Goal: Task Accomplishment & Management: Manage account settings

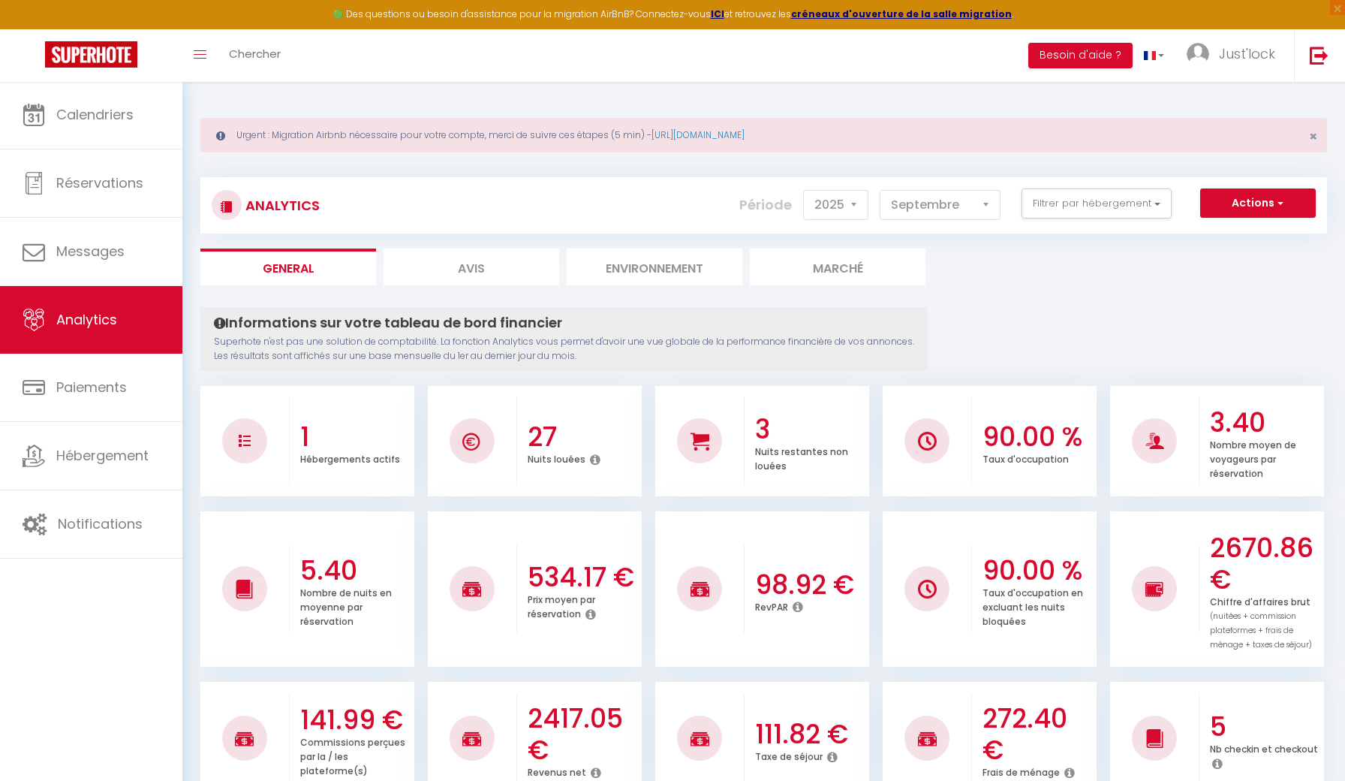
select select "2025"
select select "9"
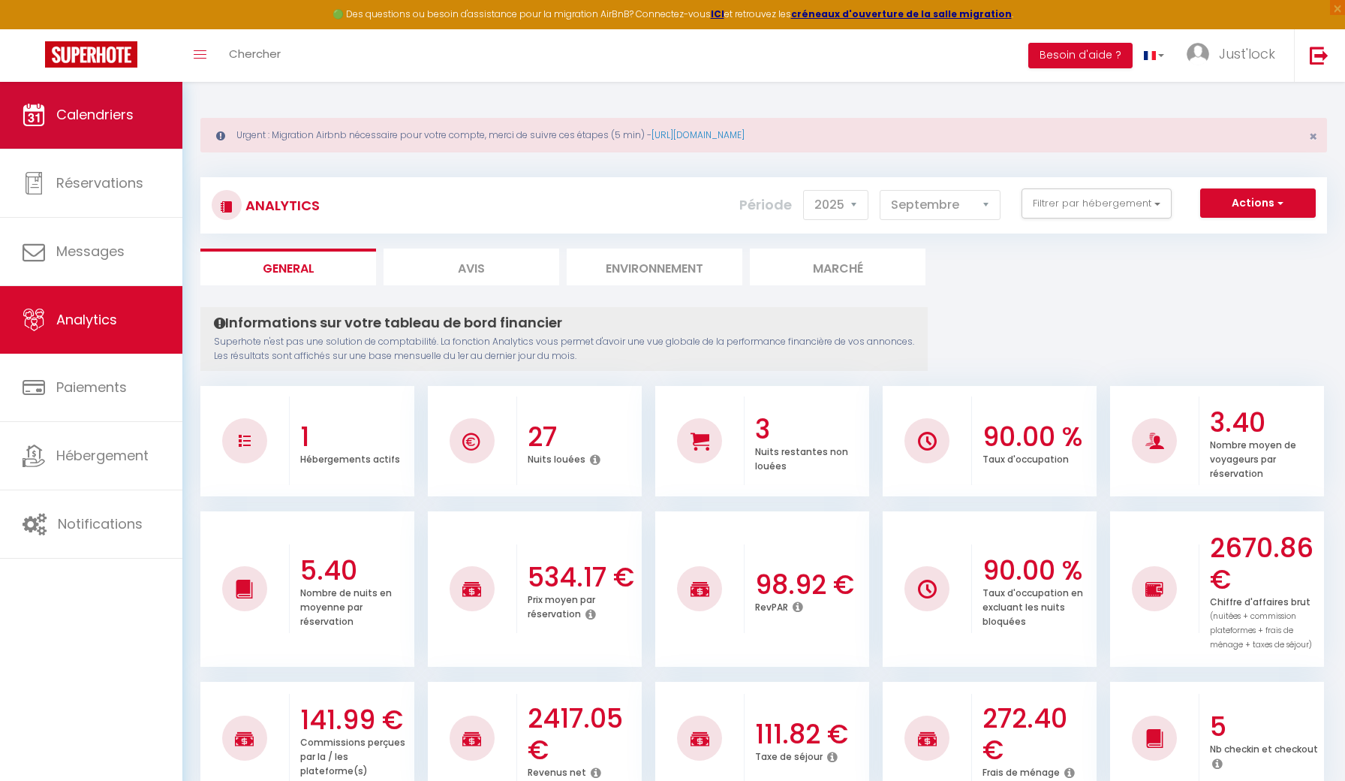
click at [105, 133] on link "Calendriers" at bounding box center [91, 115] width 182 height 68
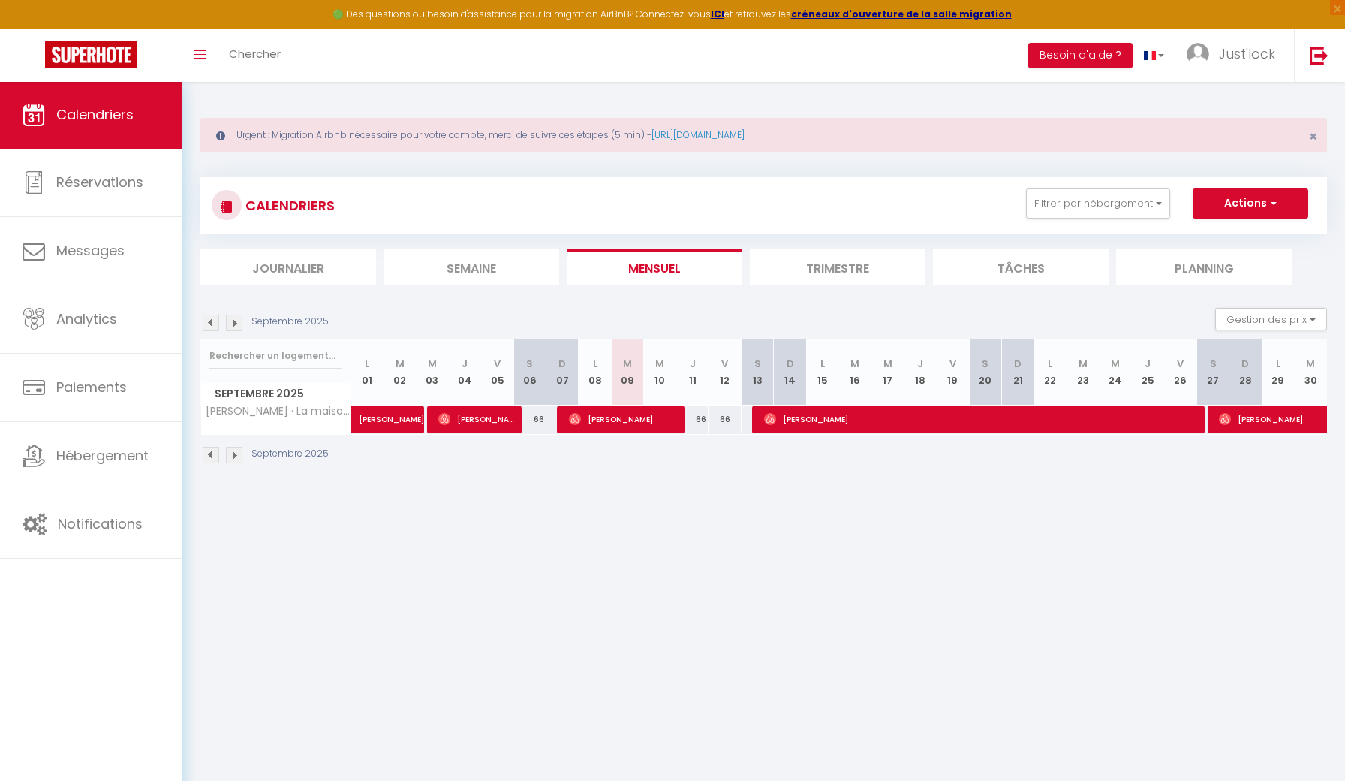
click at [964, 414] on span "[PERSON_NAME]" at bounding box center [979, 419] width 430 height 29
select select "OK"
select select "0"
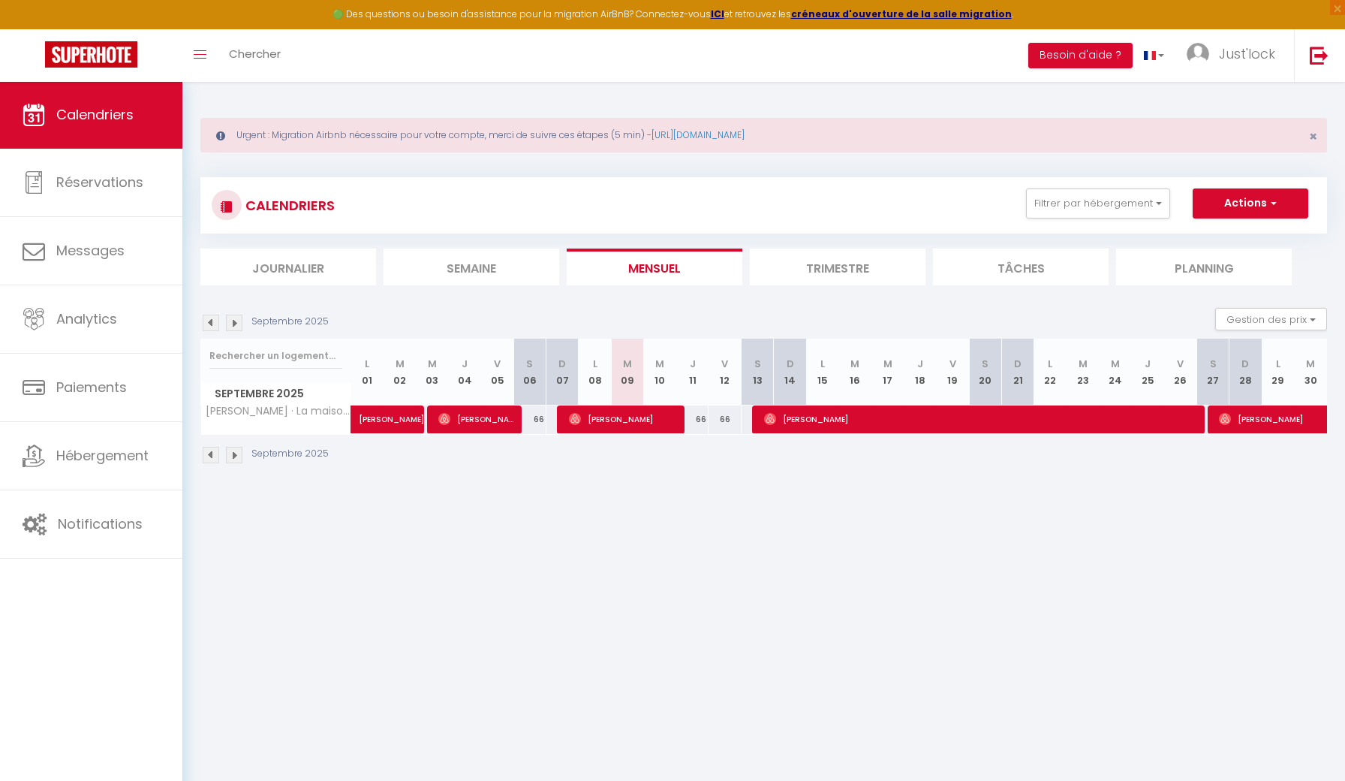
select select "1"
select select
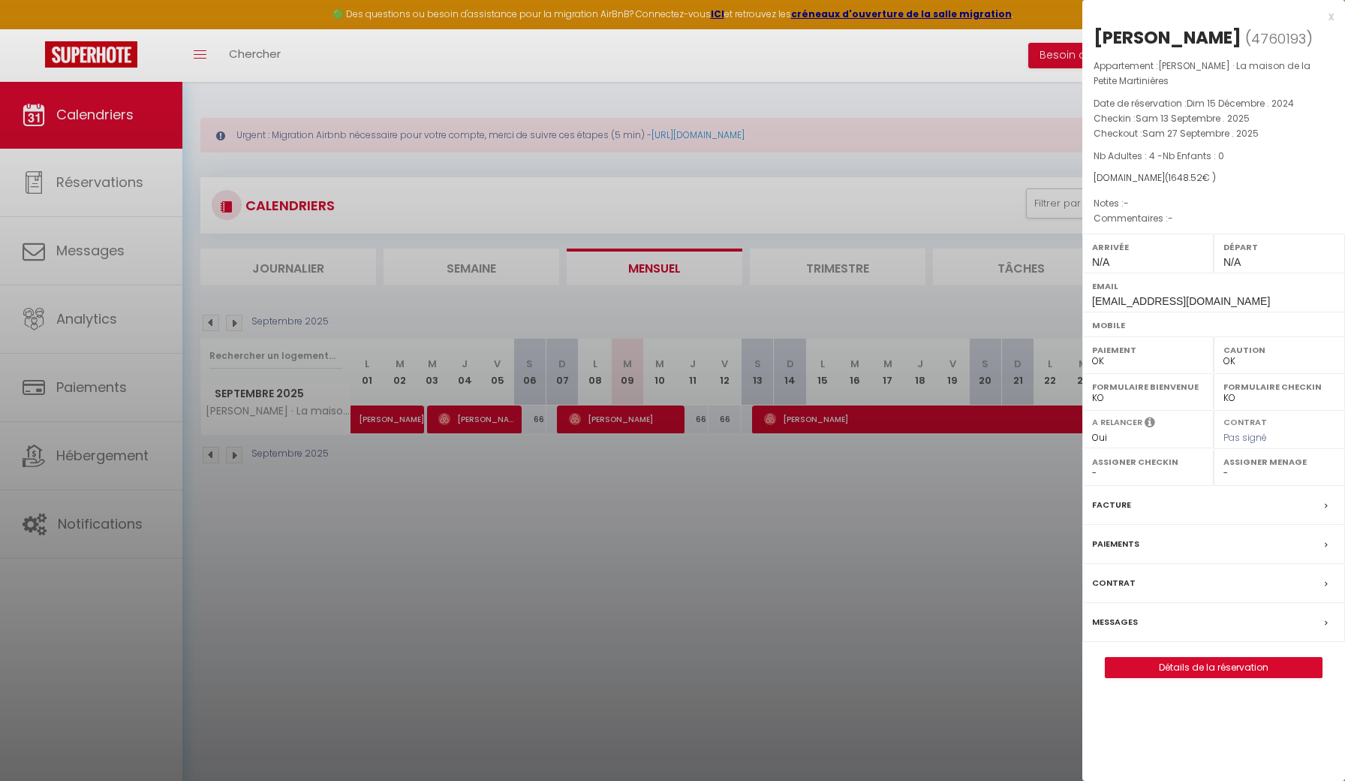
click at [1220, 657] on link "Détails de la réservation" at bounding box center [1213, 667] width 216 height 20
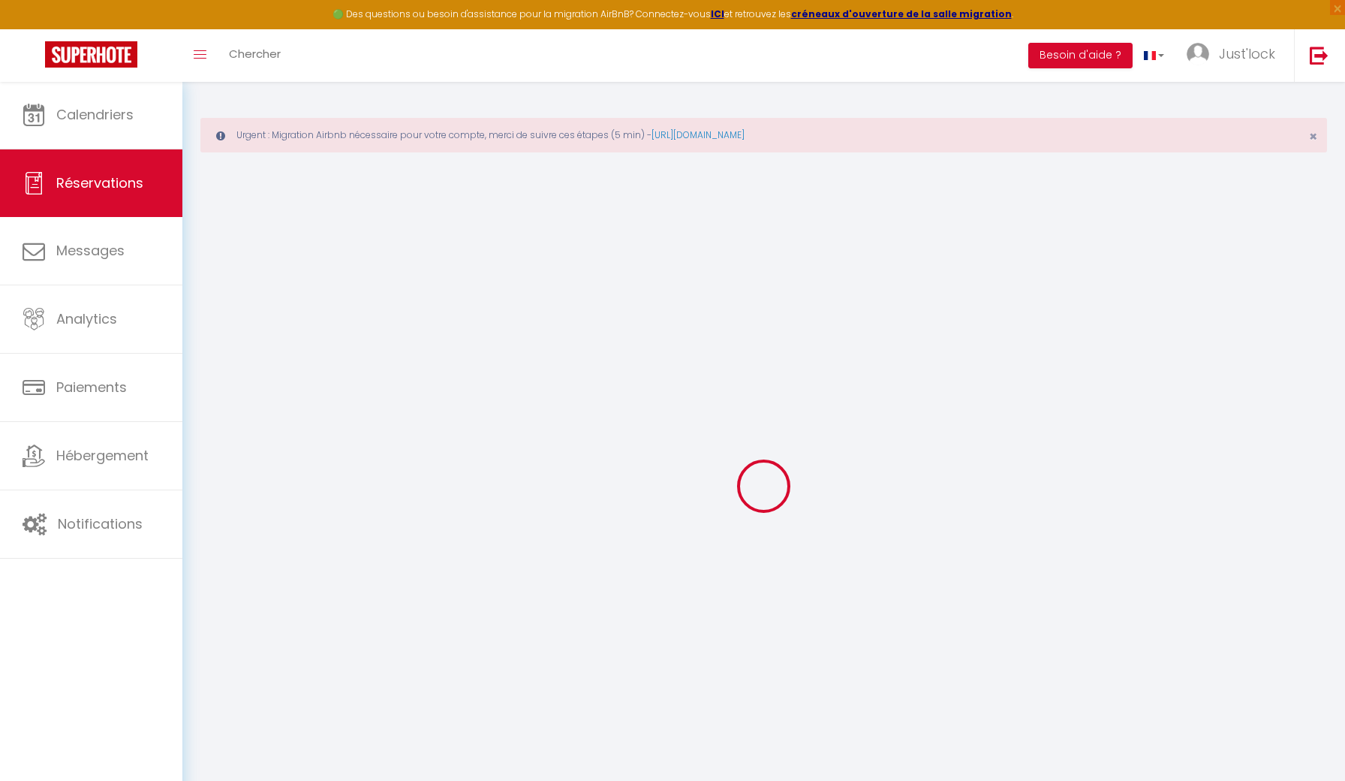
select select
checkbox input "false"
select select
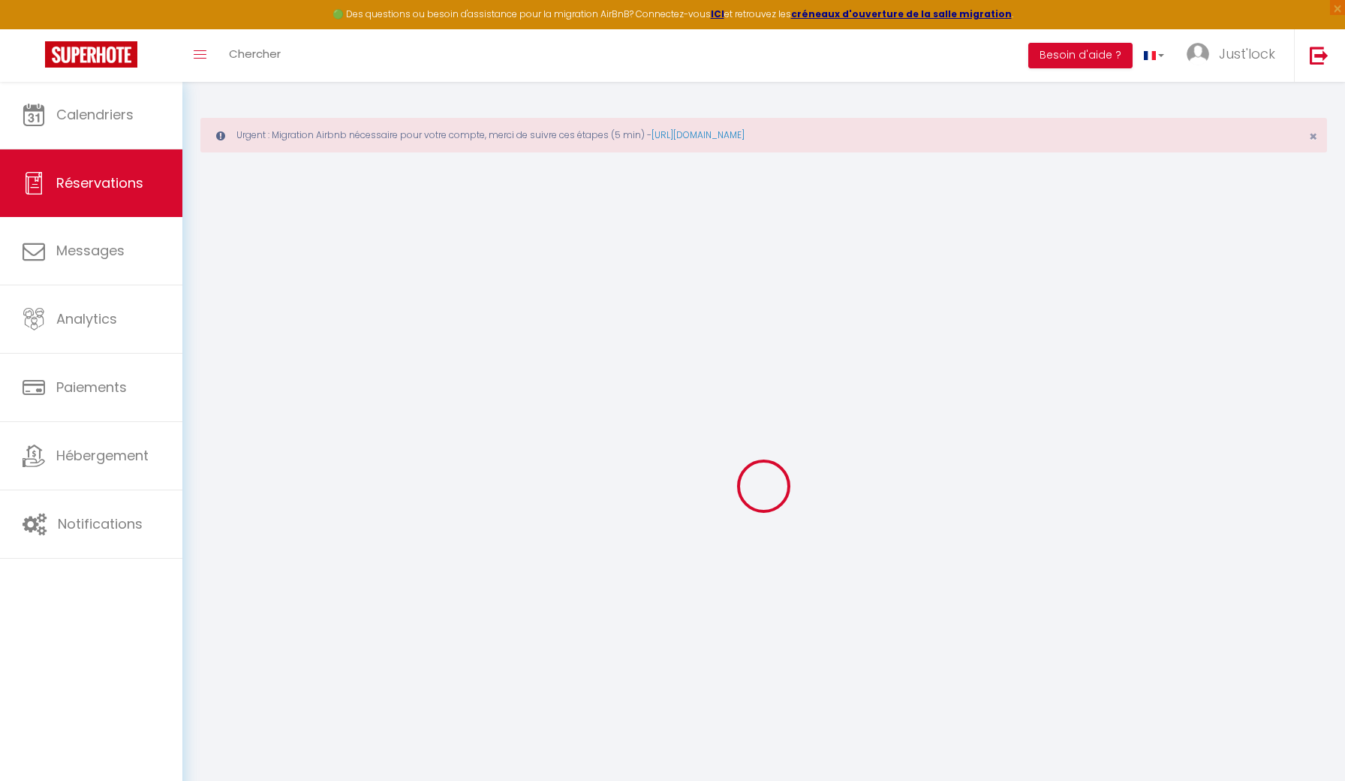
select select
checkbox input "false"
select select
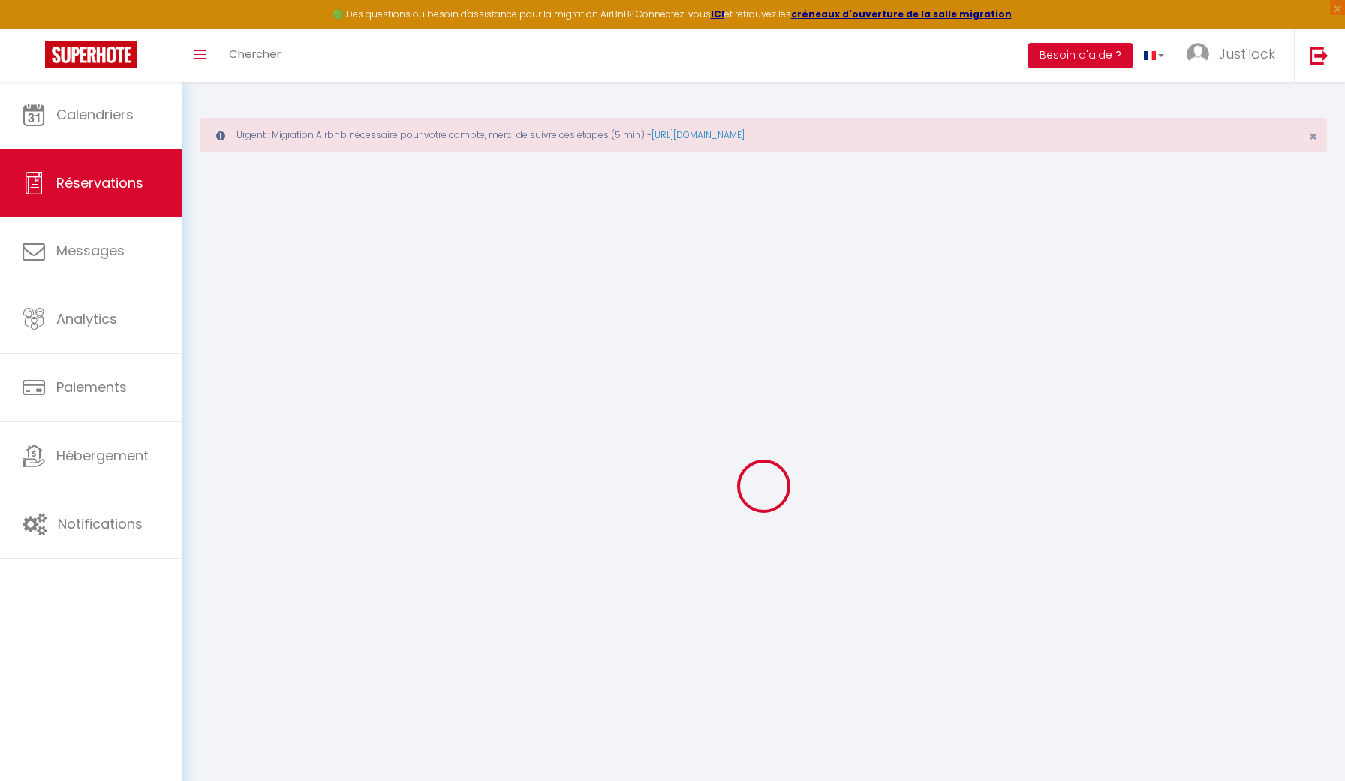
select select
checkbox input "false"
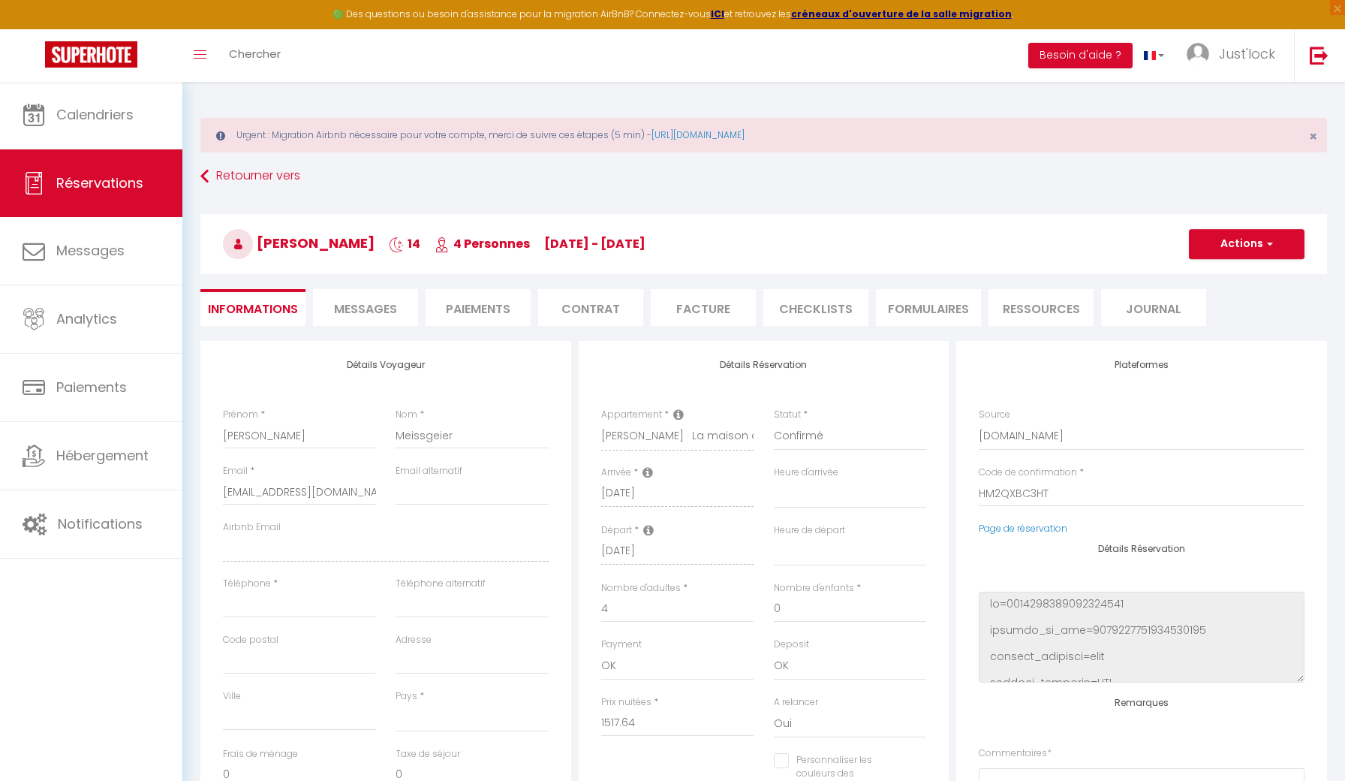
select select
type input "54"
type input "76.88"
select select
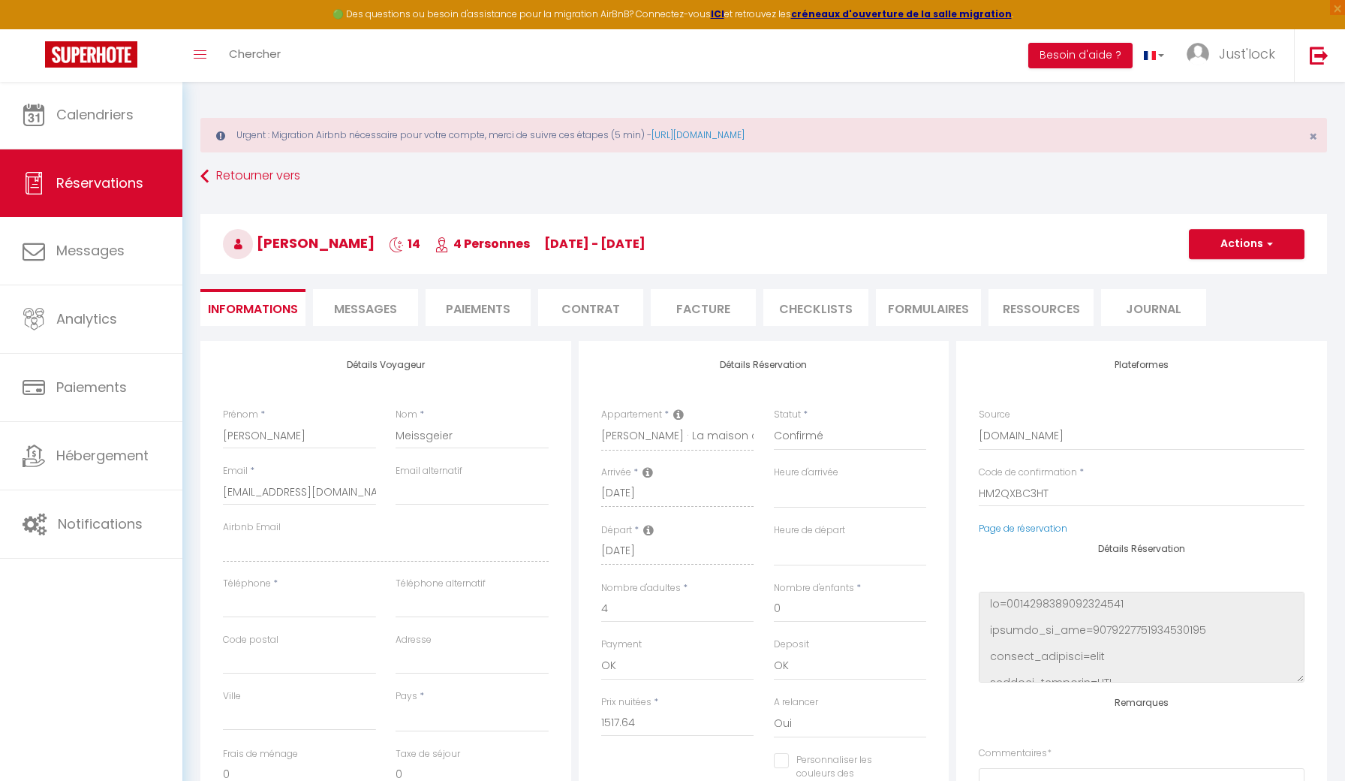
checkbox input "false"
select select
checkbox input "false"
select select
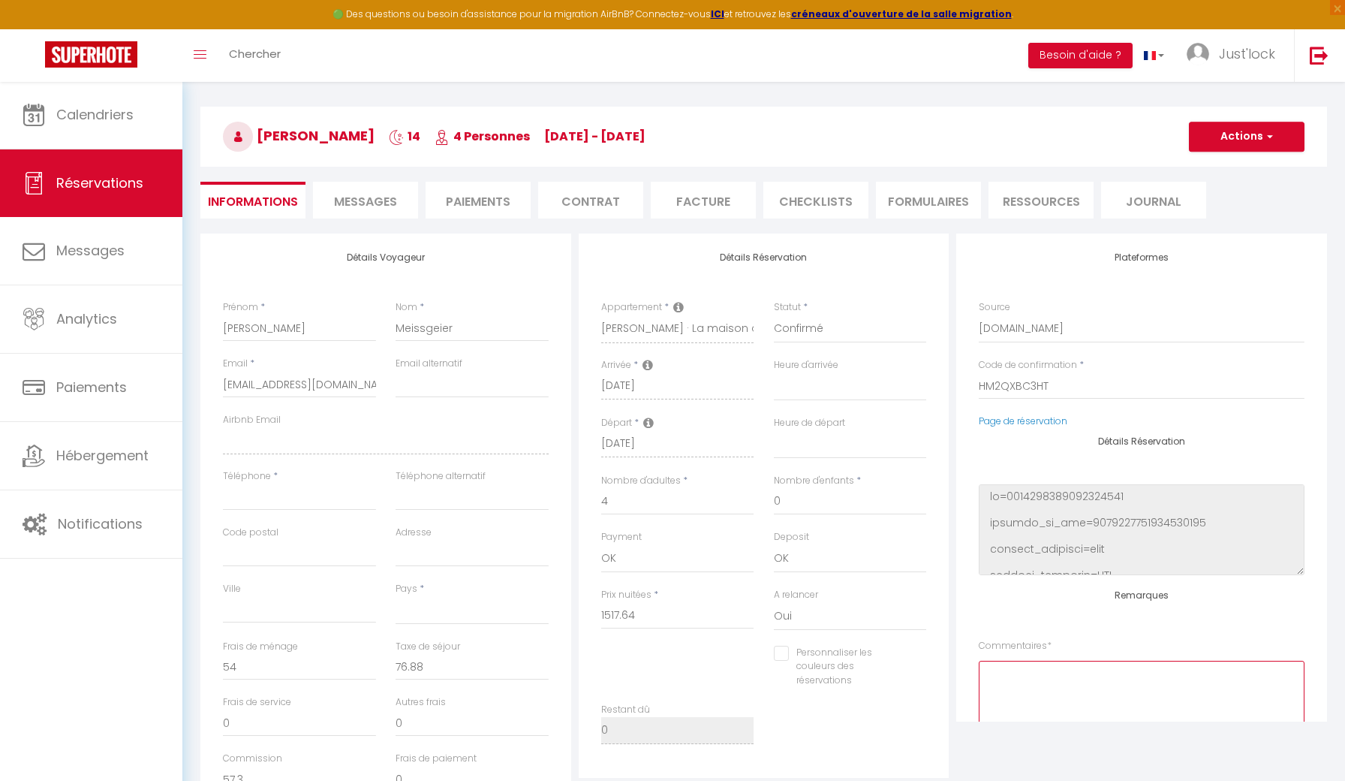
scroll to position [107, 0]
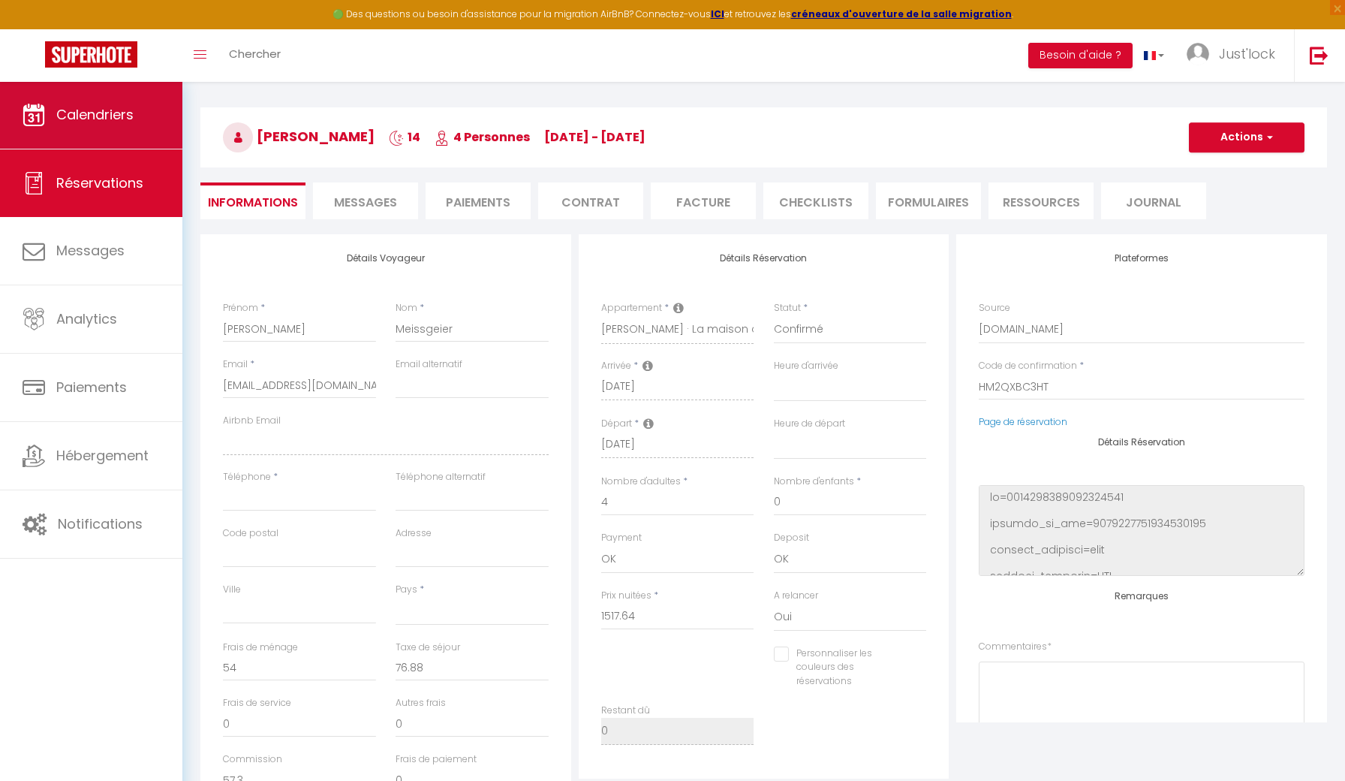
click at [95, 134] on link "Calendriers" at bounding box center [91, 115] width 182 height 68
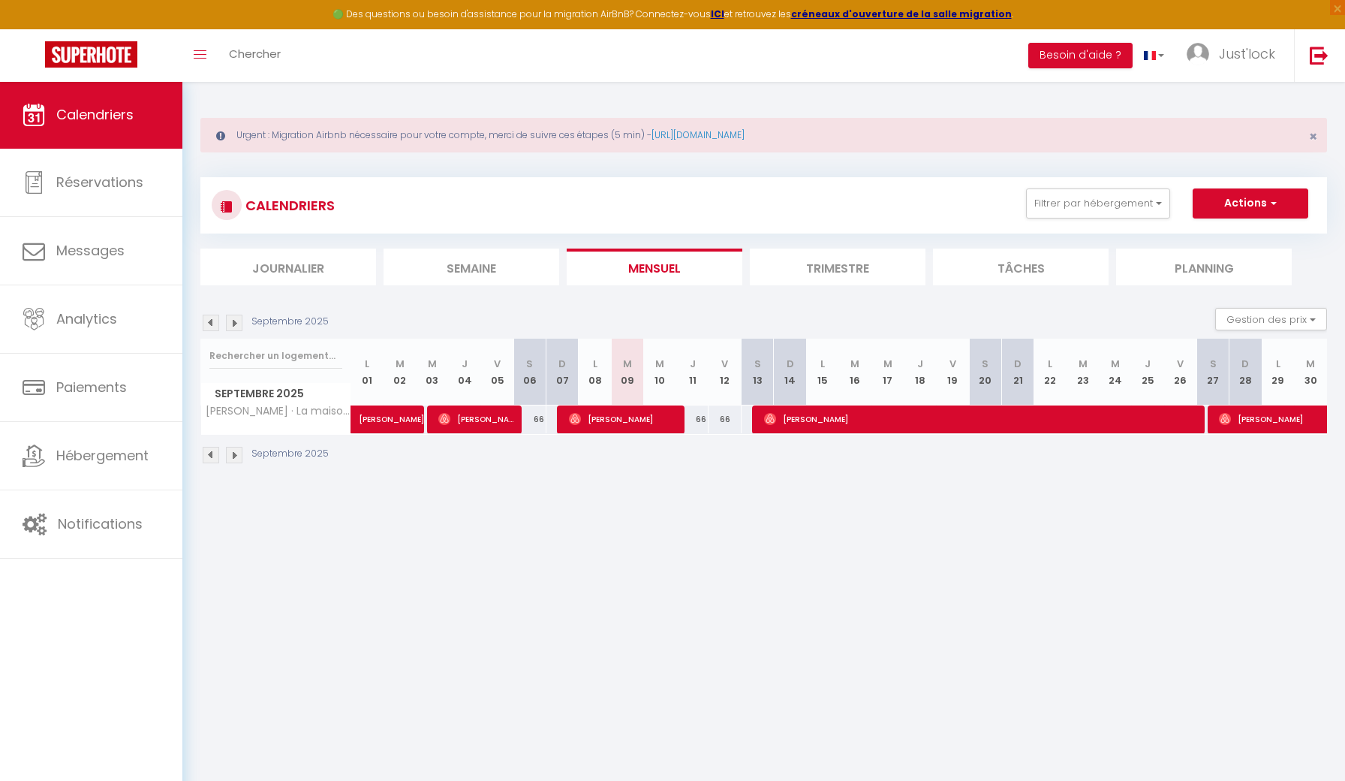
click at [699, 413] on div "66" at bounding box center [692, 419] width 32 height 28
type input "66"
type input "Jeu 11 Septembre 2025"
type input "Ven 12 Septembre 2025"
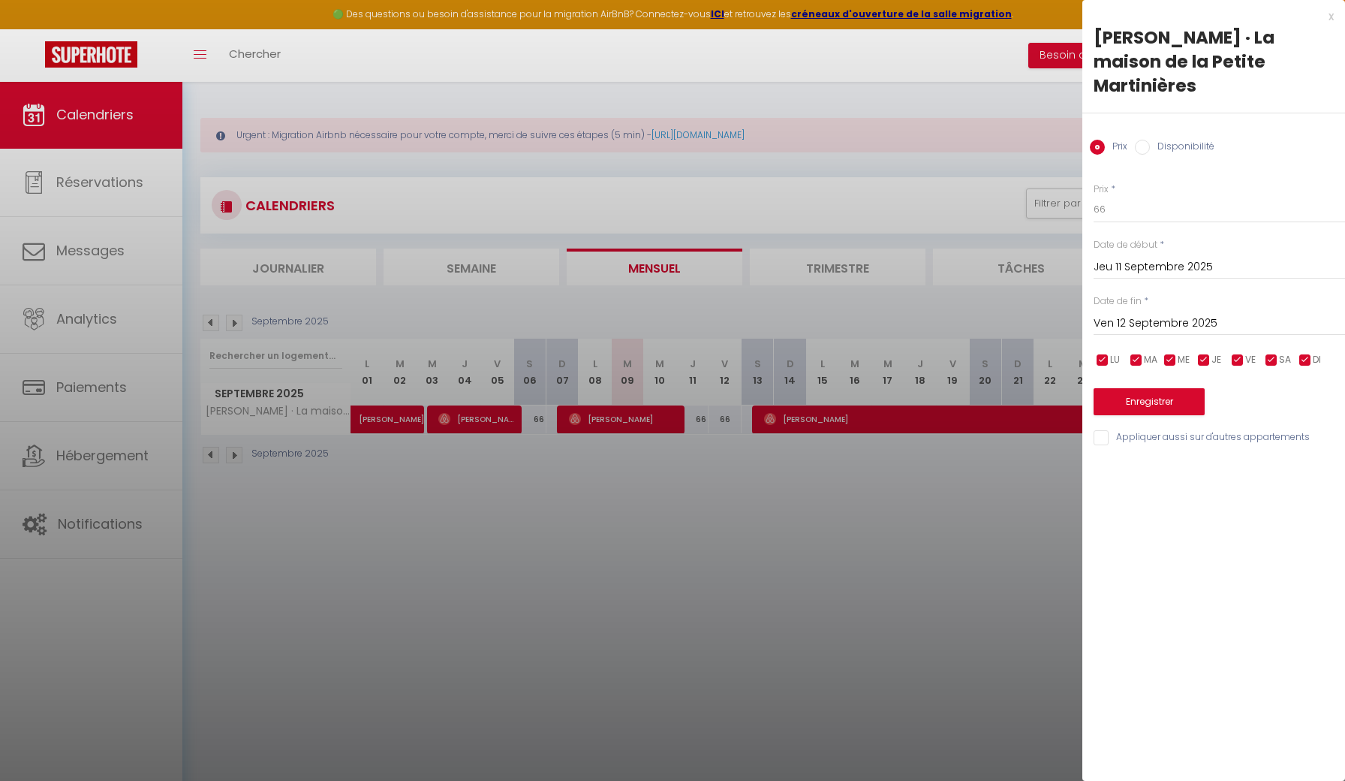
click at [1332, 17] on div "x" at bounding box center [1207, 17] width 251 height 18
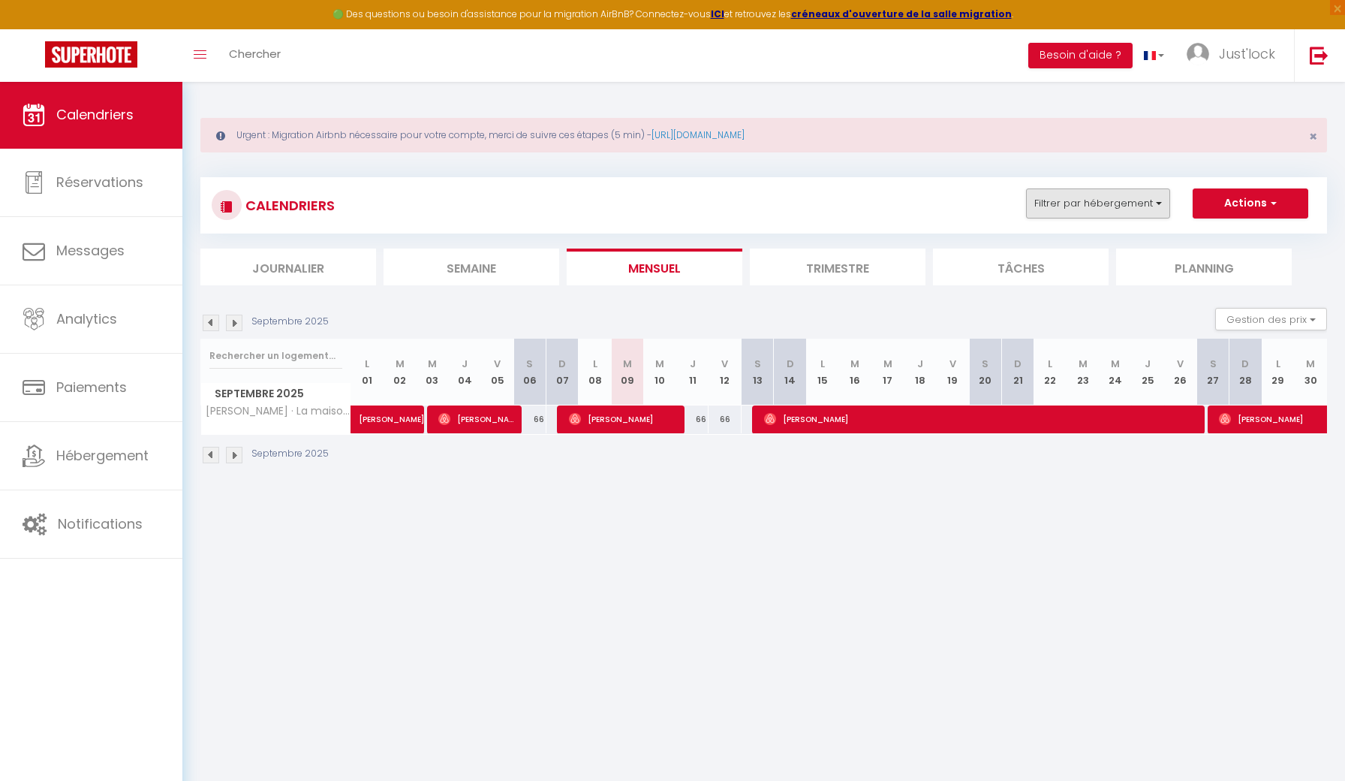
click at [1054, 202] on button "Filtrer par hébergement" at bounding box center [1098, 203] width 144 height 30
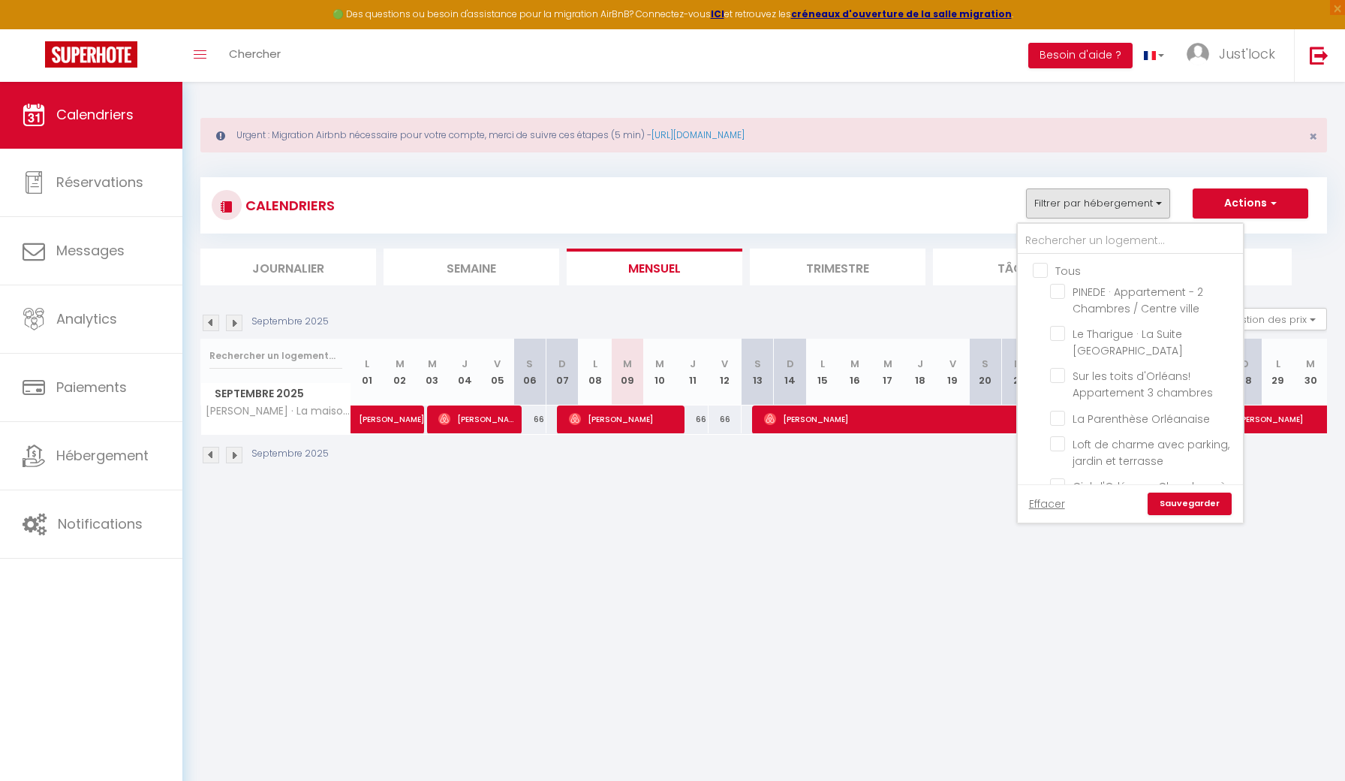
click at [1041, 273] on input "Tous" at bounding box center [1145, 269] width 225 height 15
checkbox input "true"
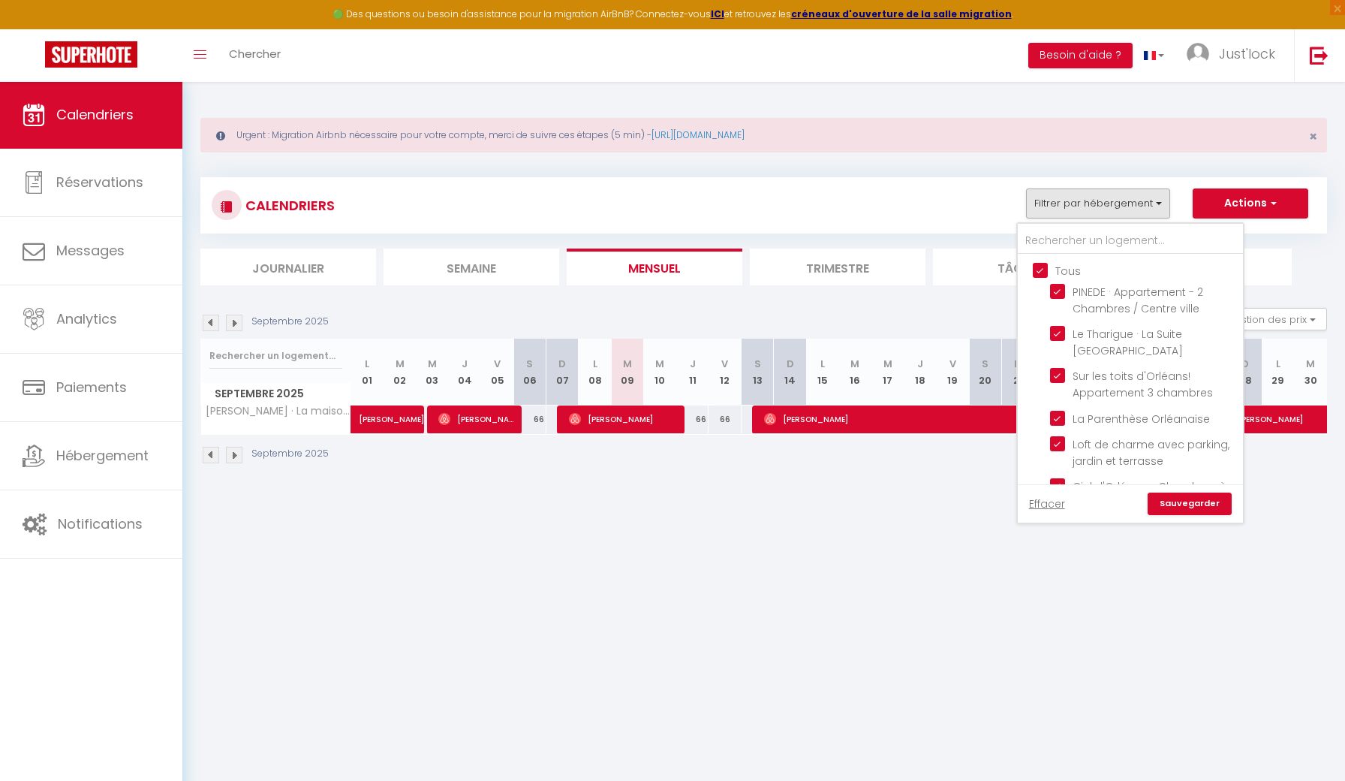
checkbox input "true"
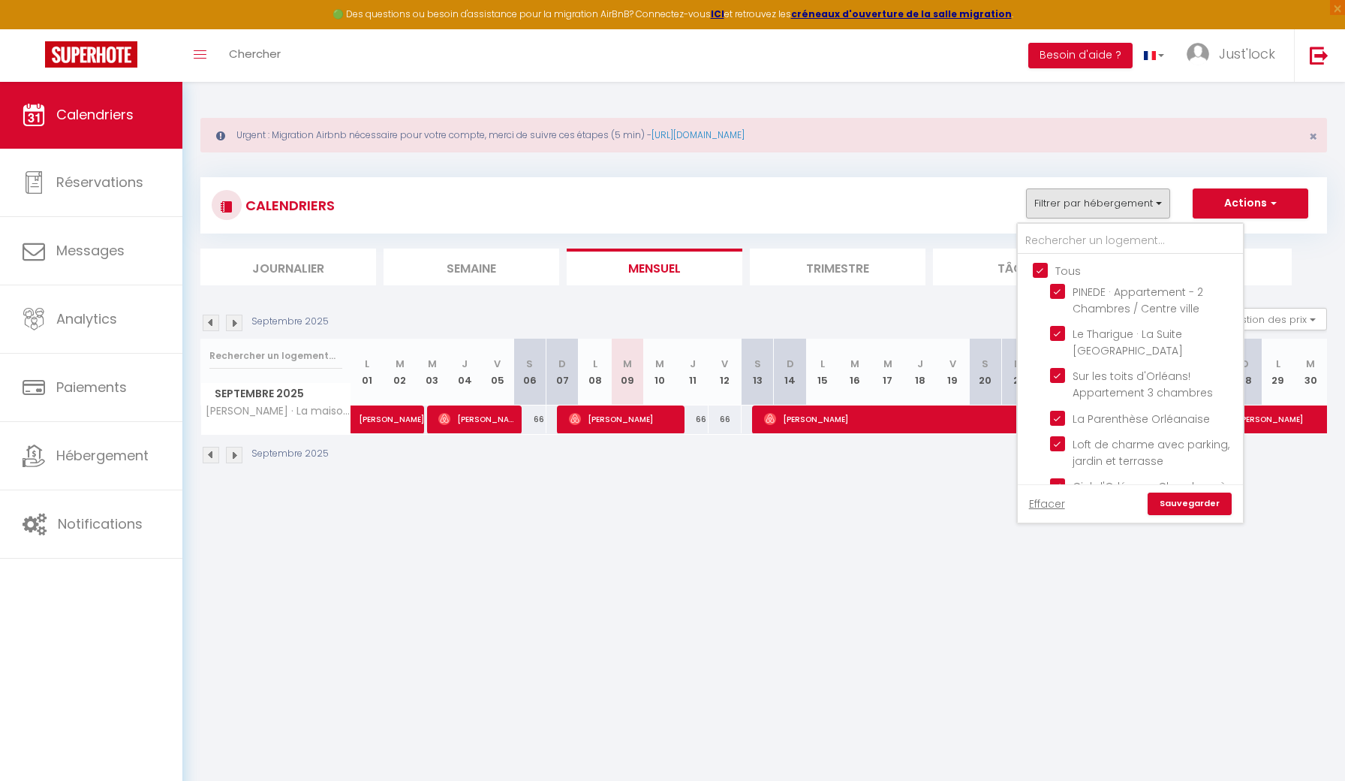
checkbox input "true"
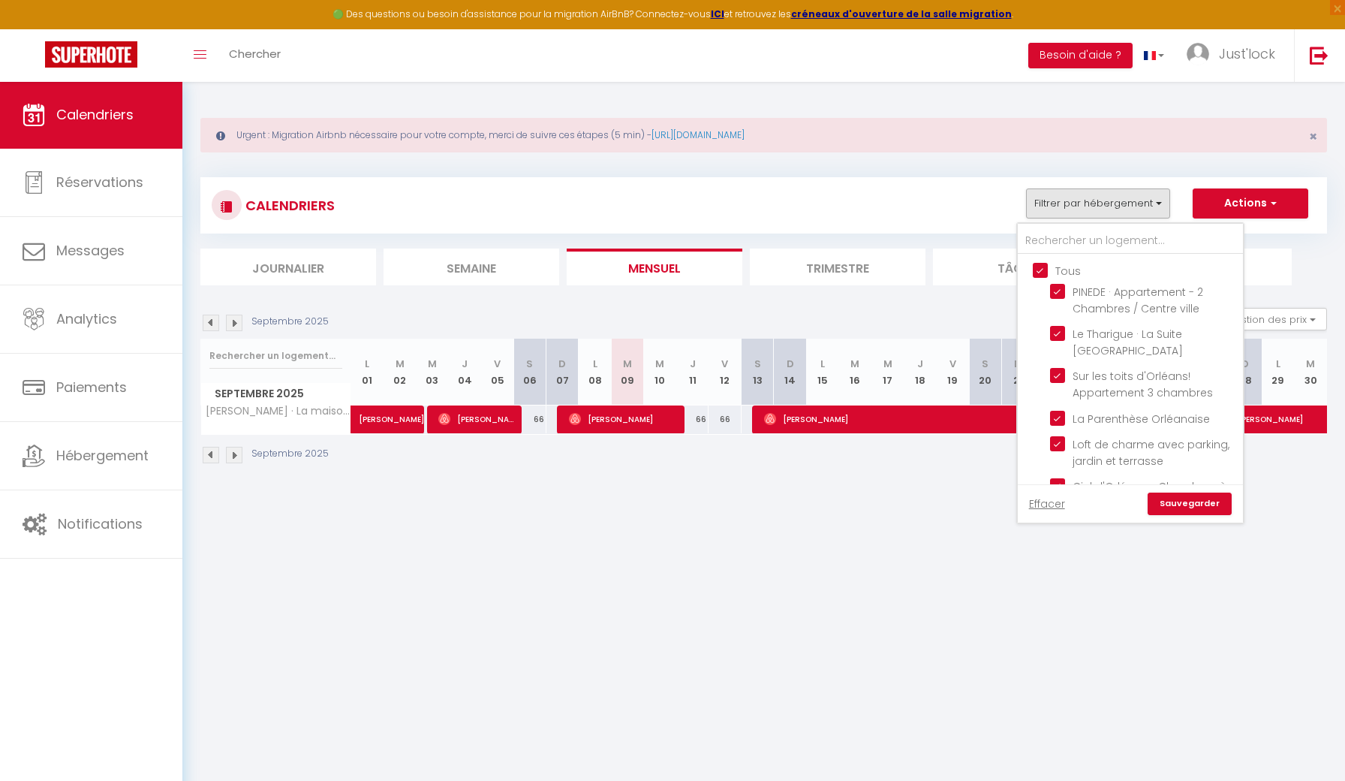
checkbox input "true"
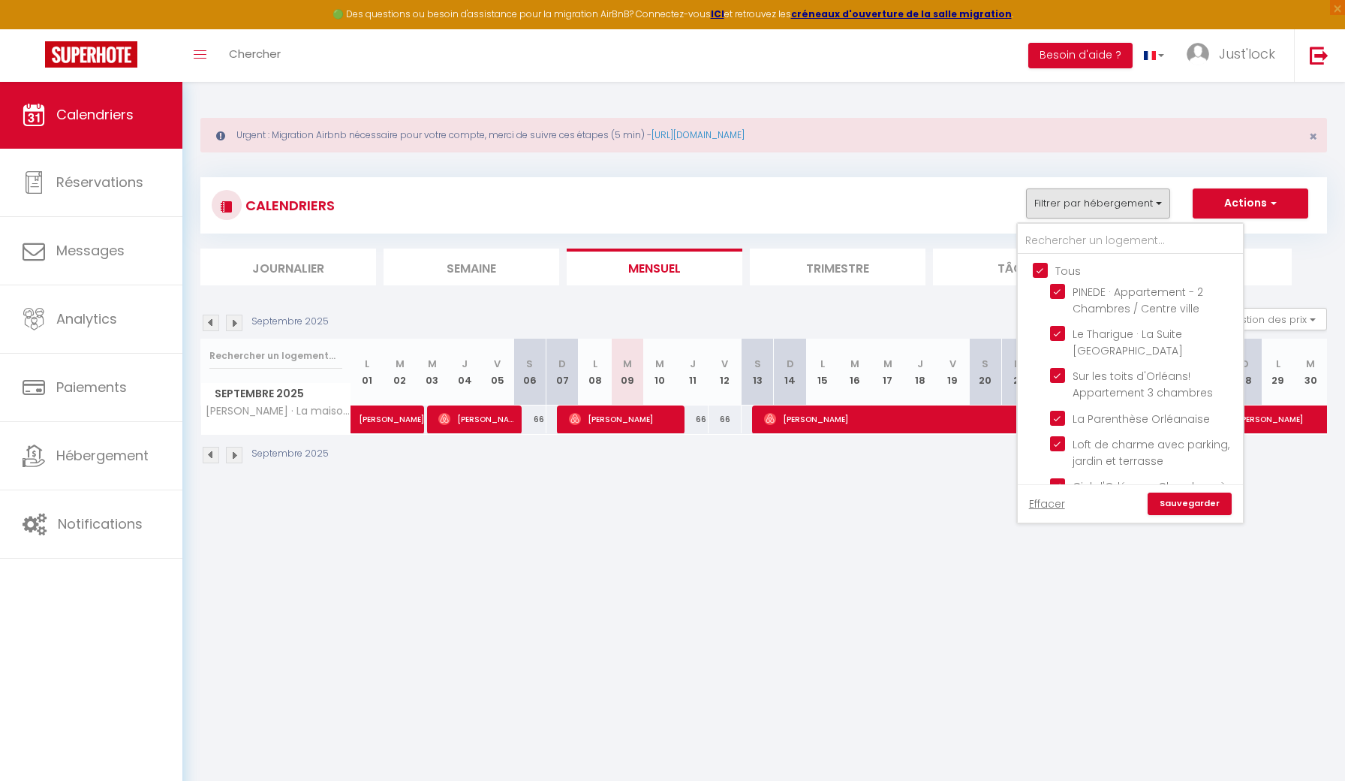
checkbox input "true"
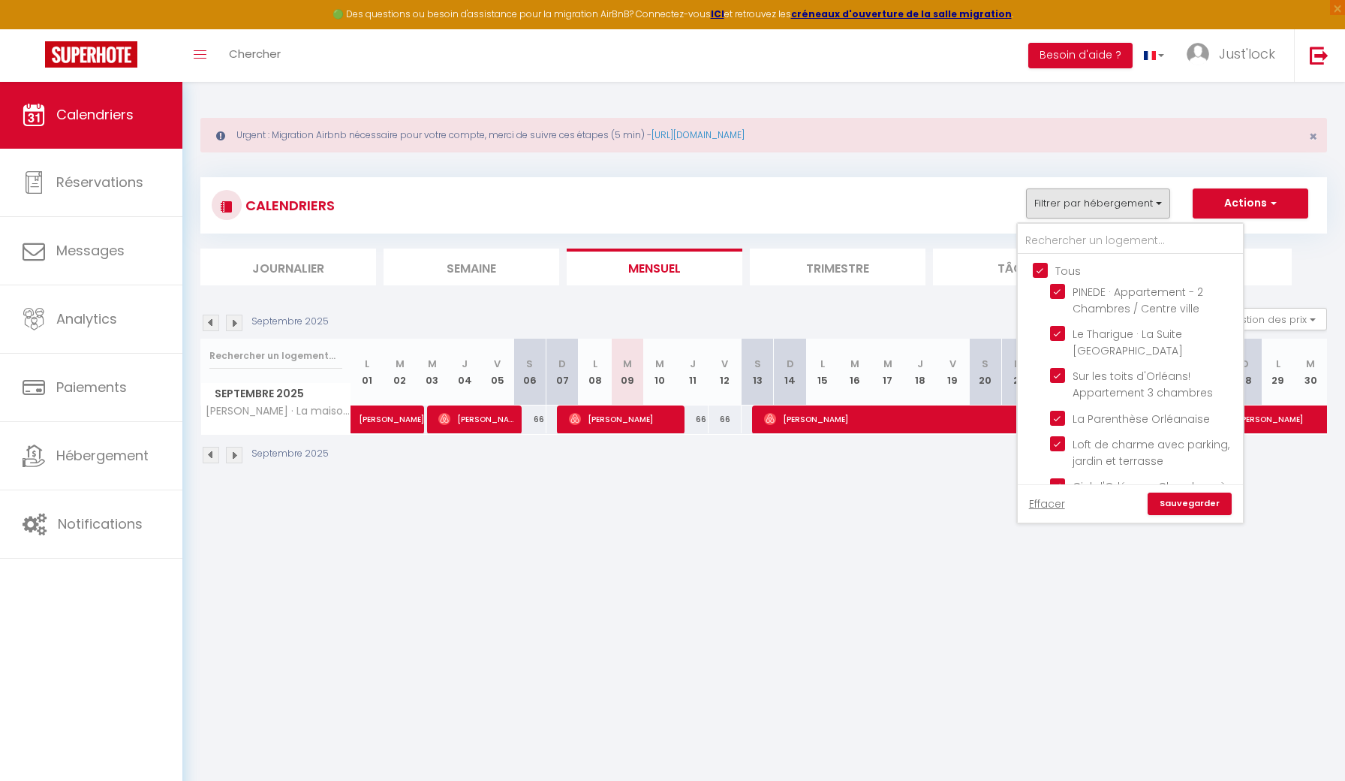
checkbox input "true"
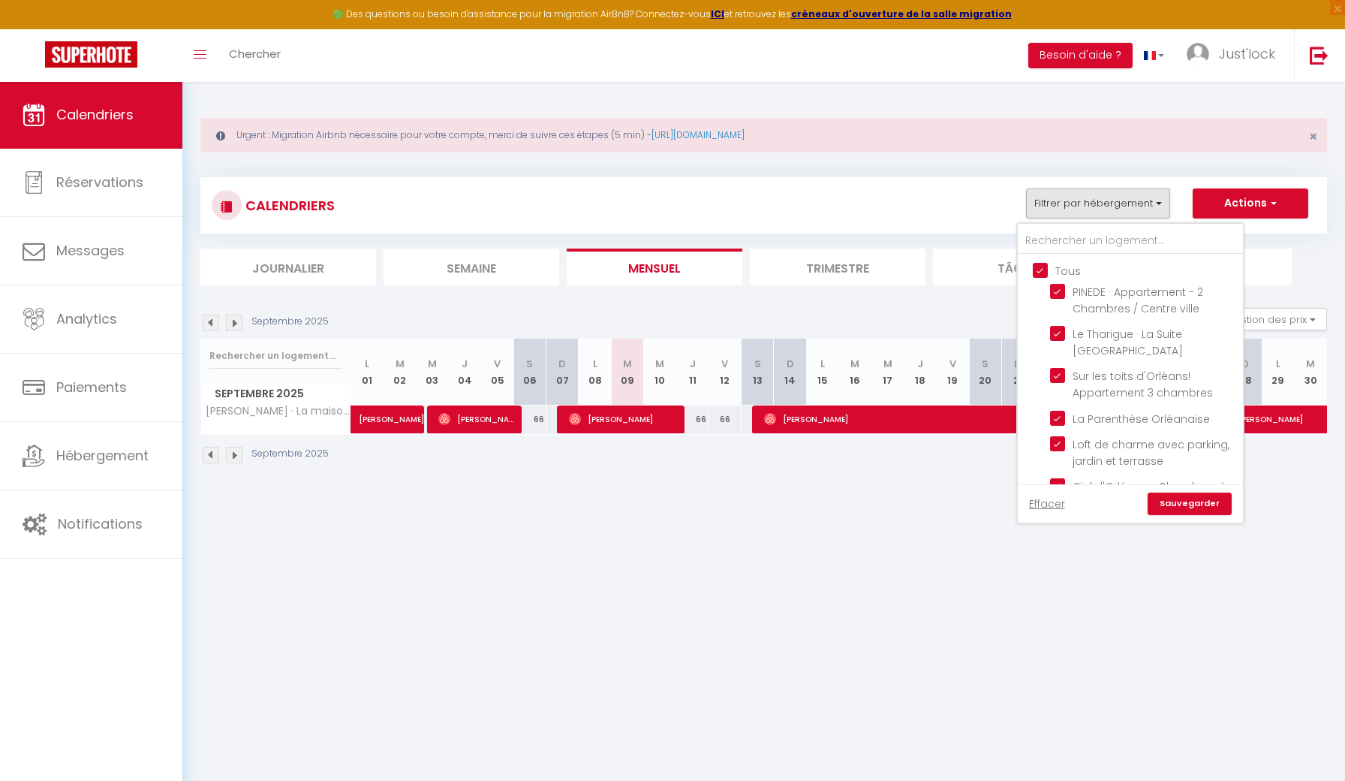
checkbox input "true"
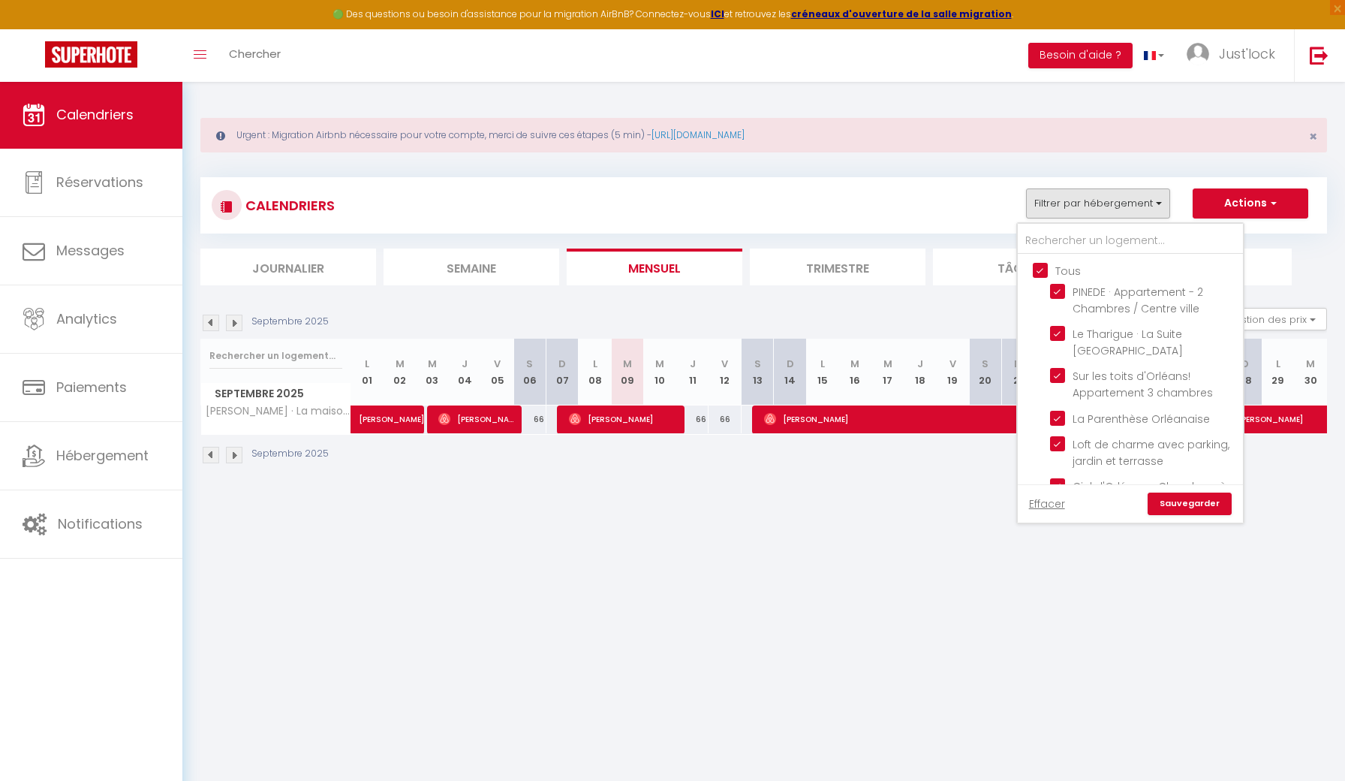
checkbox input "true"
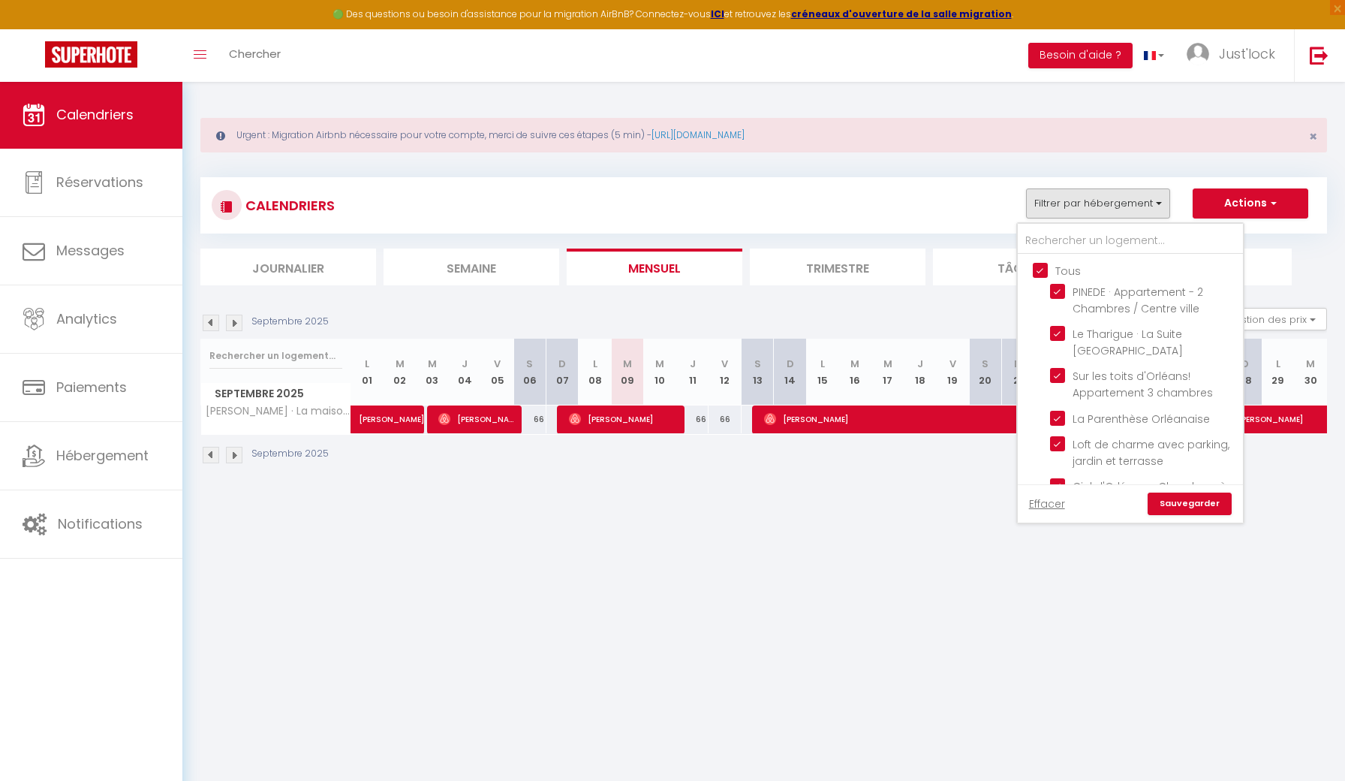
checkbox input "true"
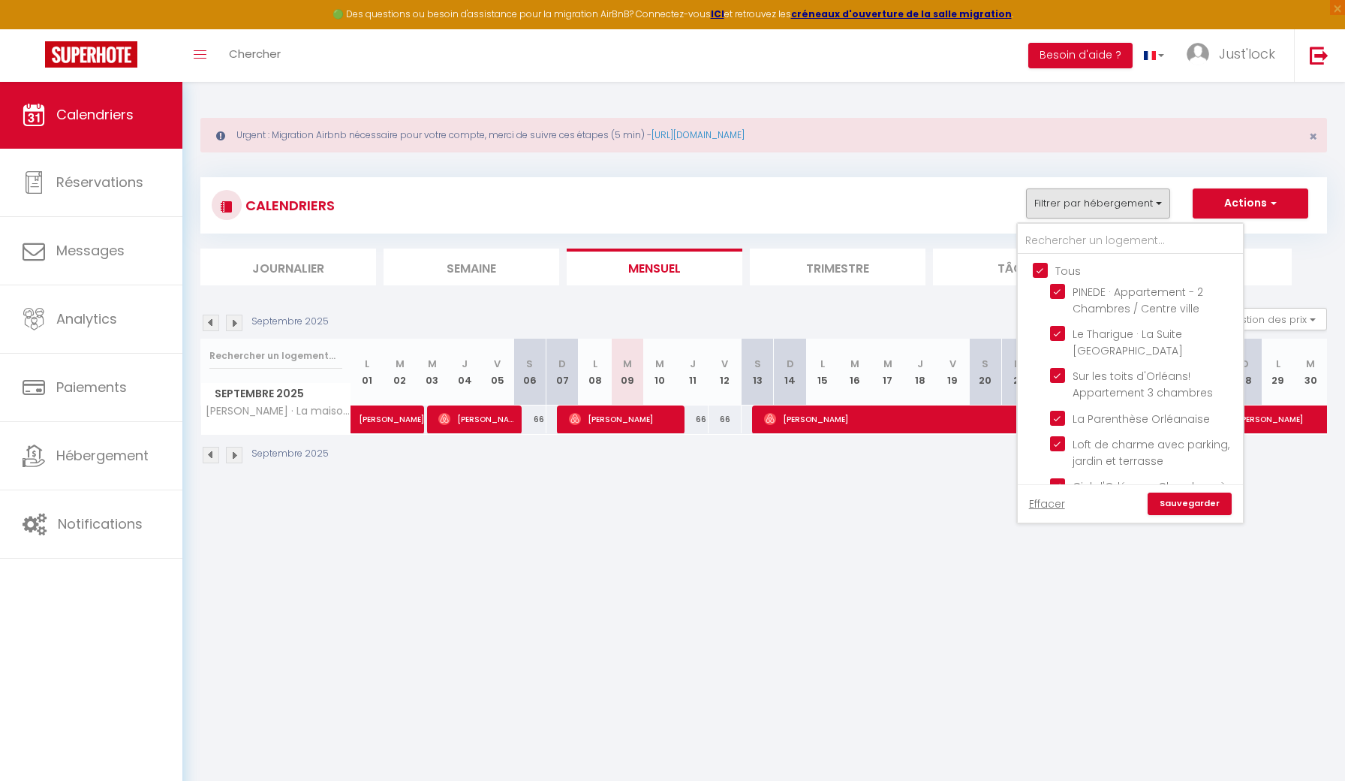
checkbox input "true"
click at [1193, 503] on link "Sauvegarder" at bounding box center [1189, 503] width 84 height 23
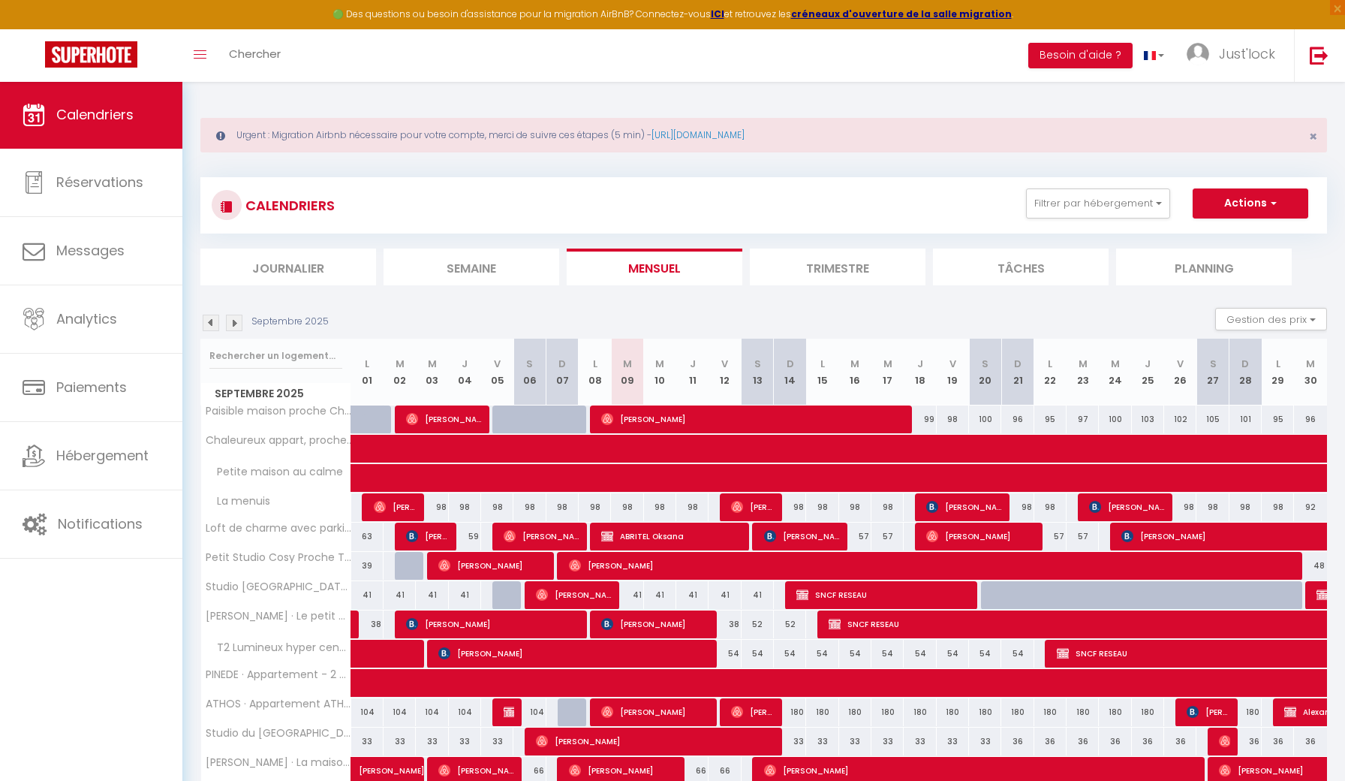
click at [215, 240] on div "CALENDRIERS Filtrer par hébergement Tous PINEDE · Appartement - 2 Chambres / Ce…" at bounding box center [763, 231] width 1126 height 108
click at [221, 239] on div "CALENDRIERS Filtrer par hébergement Tous PINEDE · Appartement - 2 Chambres / Ce…" at bounding box center [763, 231] width 1126 height 108
